Goal: Find contact information: Find contact information

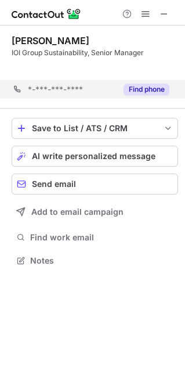
scroll to position [233, 185]
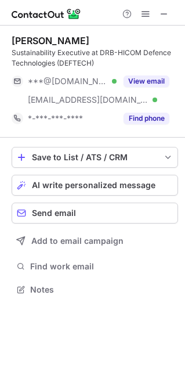
scroll to position [281, 185]
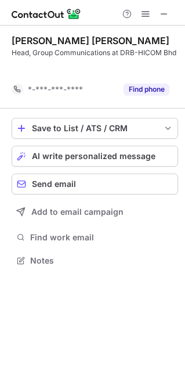
scroll to position [233, 185]
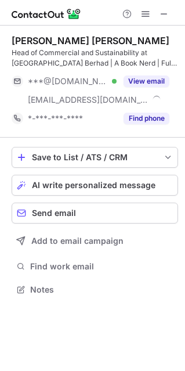
scroll to position [281, 185]
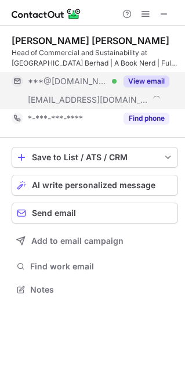
click at [143, 79] on button "View email" at bounding box center [147, 81] width 46 height 12
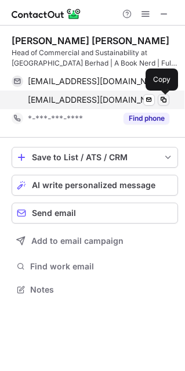
click at [167, 100] on span at bounding box center [163, 99] width 9 height 9
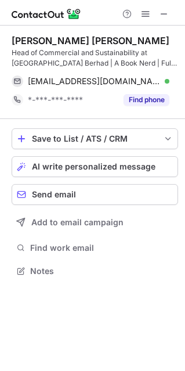
scroll to position [262, 185]
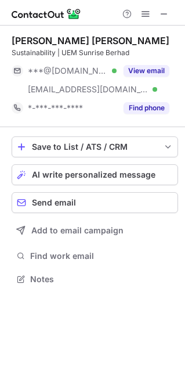
scroll to position [270, 185]
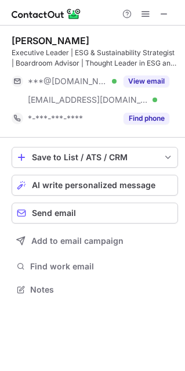
scroll to position [281, 185]
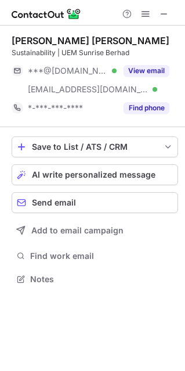
scroll to position [270, 185]
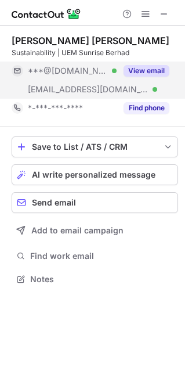
click at [147, 70] on button "View email" at bounding box center [147, 71] width 46 height 12
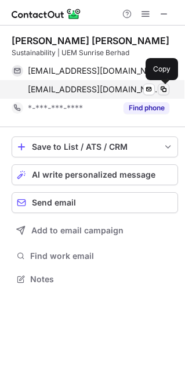
click at [159, 90] on span at bounding box center [163, 89] width 9 height 9
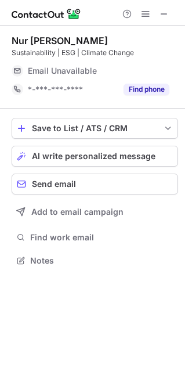
scroll to position [6, 6]
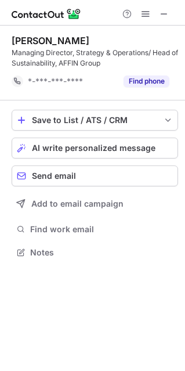
scroll to position [244, 185]
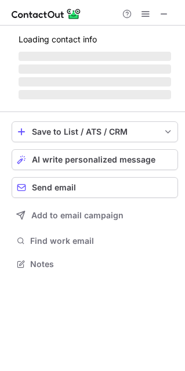
scroll to position [262, 185]
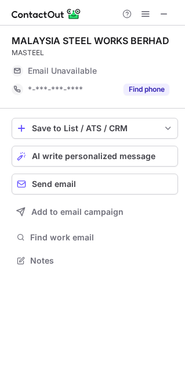
scroll to position [6, 6]
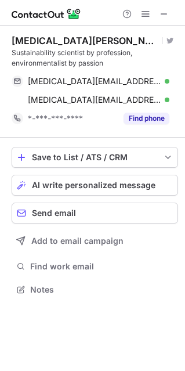
scroll to position [281, 185]
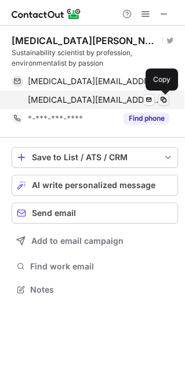
click at [164, 99] on span at bounding box center [163, 99] width 9 height 9
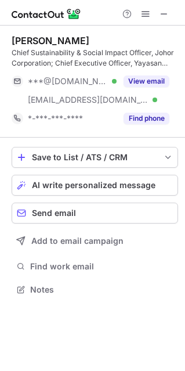
scroll to position [281, 185]
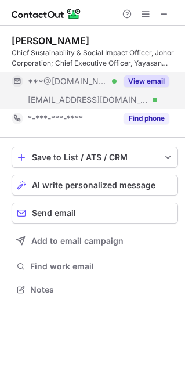
click at [150, 84] on button "View email" at bounding box center [147, 81] width 46 height 12
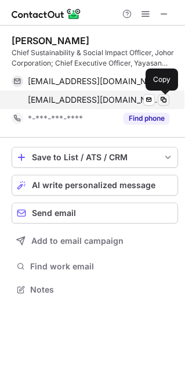
click at [159, 103] on span at bounding box center [163, 99] width 9 height 9
